Goal: Task Accomplishment & Management: Complete application form

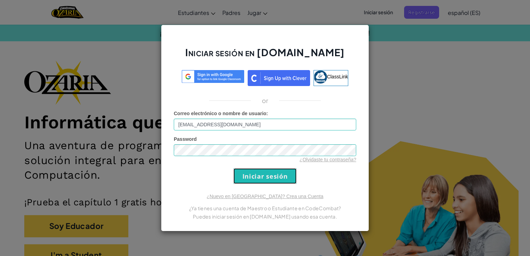
click at [269, 177] on input "Iniciar sesión" at bounding box center [264, 176] width 63 height 16
click at [251, 174] on input "Iniciar sesión" at bounding box center [264, 176] width 63 height 16
click at [255, 175] on input "Iniciar sesión" at bounding box center [264, 176] width 63 height 16
click at [256, 174] on input "Iniciar sesión" at bounding box center [264, 176] width 63 height 16
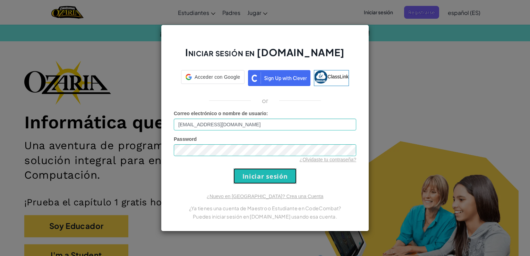
click at [256, 174] on input "Iniciar sesión" at bounding box center [264, 176] width 63 height 16
click at [257, 174] on input "Iniciar sesión" at bounding box center [264, 176] width 63 height 16
click at [260, 173] on input "Iniciar sesión" at bounding box center [264, 176] width 63 height 16
